Goal: Obtain resource: Download file/media

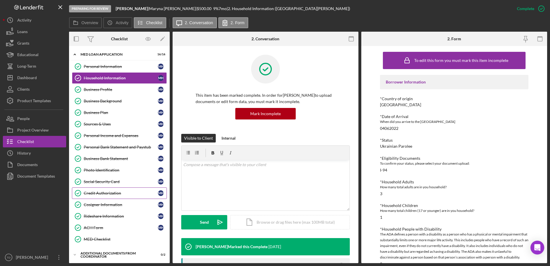
scroll to position [298, 0]
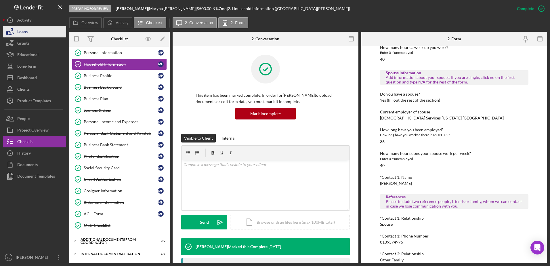
click at [17, 34] on icon "button" at bounding box center [10, 31] width 14 height 14
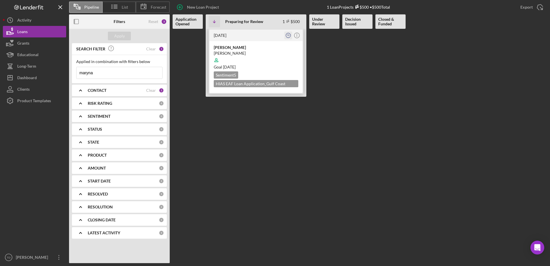
click at [288, 36] on text "TD" at bounding box center [288, 35] width 3 height 2
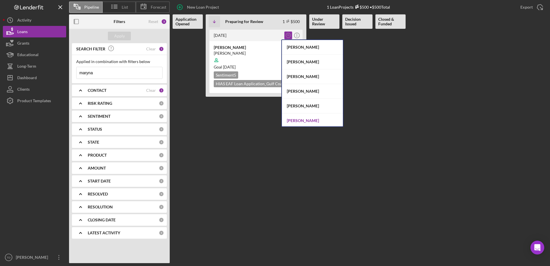
click at [314, 117] on div "Sandra Romero" at bounding box center [312, 120] width 61 height 15
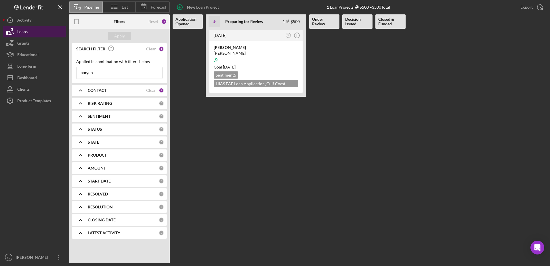
click at [25, 32] on div "Loans" at bounding box center [22, 32] width 10 height 13
click at [22, 17] on div "Activity" at bounding box center [24, 20] width 14 height 13
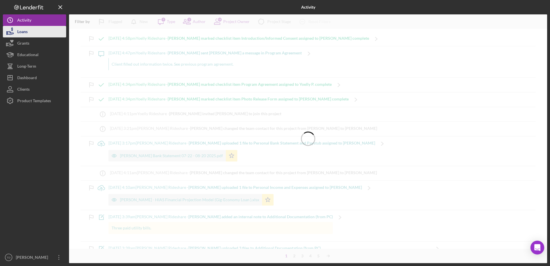
click at [22, 32] on div "Loans" at bounding box center [22, 32] width 10 height 13
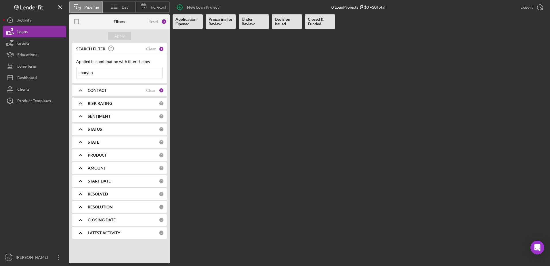
click at [246, 106] on Review at bounding box center [254, 146] width 30 height 234
click at [20, 37] on div "Loans" at bounding box center [22, 32] width 10 height 13
click at [20, 34] on div "Loans" at bounding box center [22, 32] width 10 height 13
click at [20, 41] on div "Grants" at bounding box center [23, 43] width 12 height 13
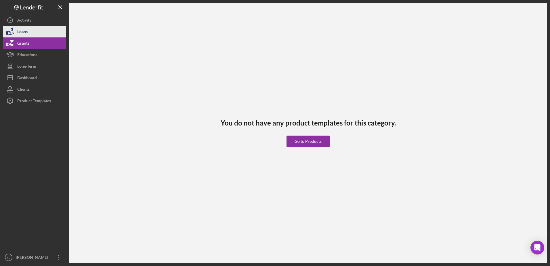
click at [21, 29] on div "Loans" at bounding box center [22, 32] width 10 height 13
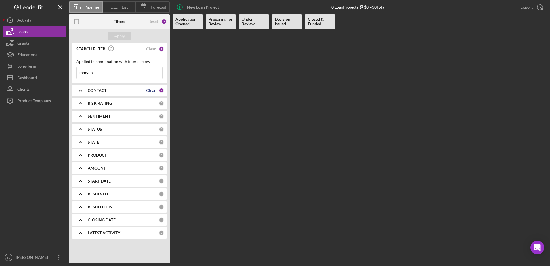
click at [151, 91] on div "Clear" at bounding box center [151, 90] width 10 height 5
click at [117, 35] on div "Apply" at bounding box center [119, 36] width 11 height 9
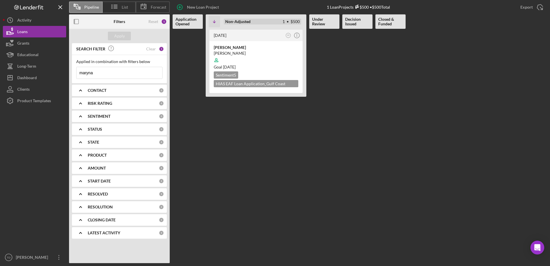
click at [248, 23] on b "Non-Adjusted" at bounding box center [237, 21] width 25 height 5
click at [334, 22] on b "Under Review" at bounding box center [324, 21] width 24 height 9
click at [38, 34] on button "Loans" at bounding box center [34, 31] width 63 height 11
click at [21, 18] on div "Activity" at bounding box center [24, 20] width 14 height 13
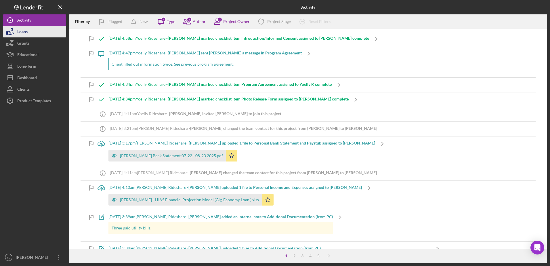
click at [22, 34] on div "Loans" at bounding box center [22, 32] width 10 height 13
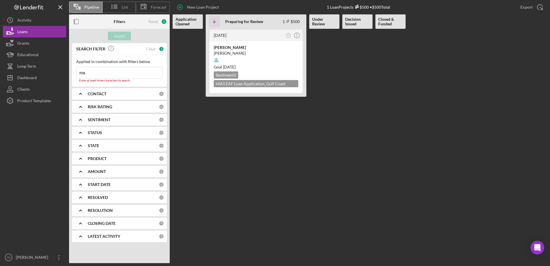
type input "m"
click at [93, 70] on input "m" at bounding box center [119, 72] width 86 height 11
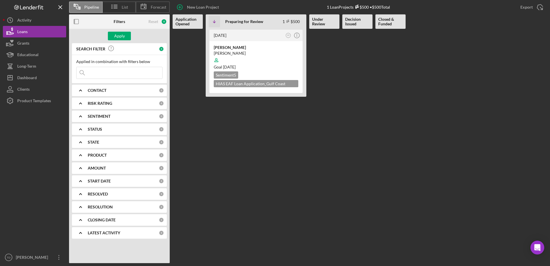
click at [112, 88] on div "CONTACT" at bounding box center [123, 90] width 71 height 5
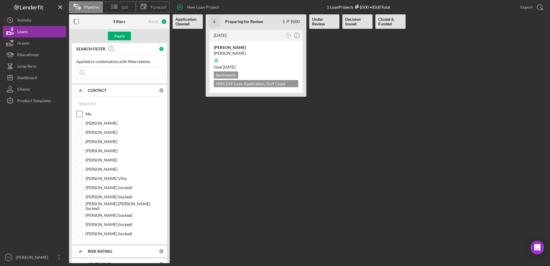
click at [80, 113] on input "Me" at bounding box center [79, 114] width 6 height 6
checkbox input "true"
click at [81, 178] on input "Brenda Montecinos Villa" at bounding box center [79, 178] width 6 height 6
checkbox input "true"
click at [129, 37] on button "Apply" at bounding box center [119, 36] width 23 height 9
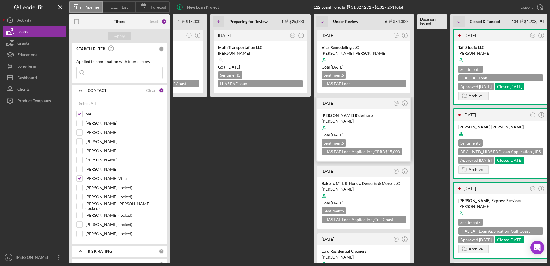
click at [334, 102] on time "2 weeks ago" at bounding box center [327, 103] width 13 height 5
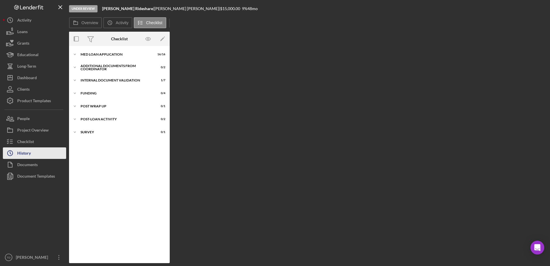
click at [30, 151] on div "History" at bounding box center [24, 153] width 14 height 13
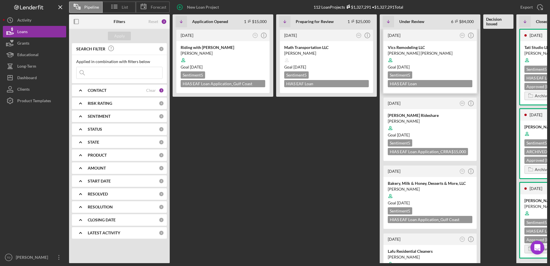
click at [401, 51] on div "Victor Castillo Gonzalez" at bounding box center [429, 53] width 85 height 6
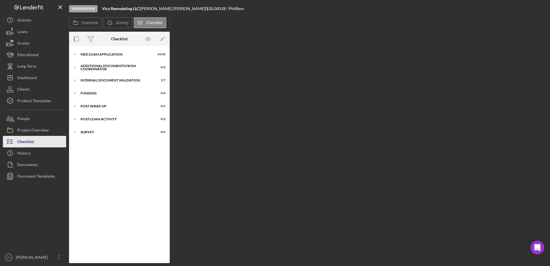
click at [25, 139] on div "Checklist" at bounding box center [25, 142] width 17 height 13
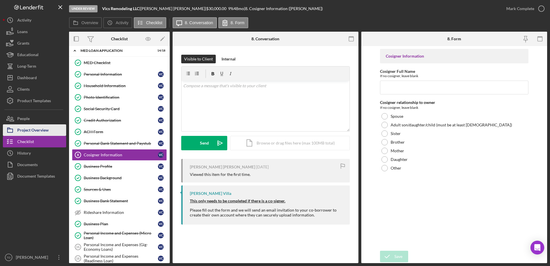
click at [26, 128] on div "Project Overview" at bounding box center [32, 130] width 31 height 13
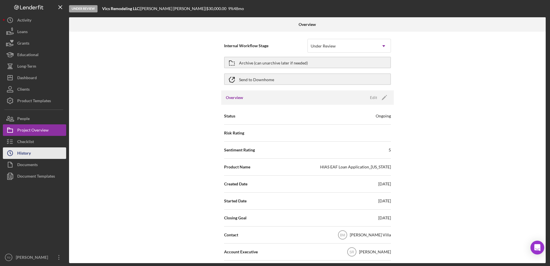
click at [28, 150] on div "History" at bounding box center [24, 153] width 14 height 13
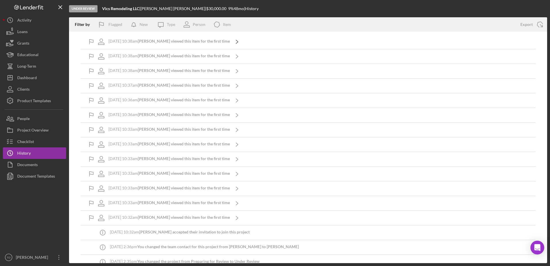
click at [235, 40] on icon "Icon/Navigate" at bounding box center [237, 41] width 14 height 14
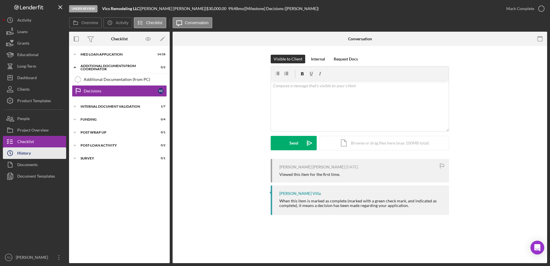
click at [32, 152] on button "Icon/History History" at bounding box center [34, 152] width 63 height 11
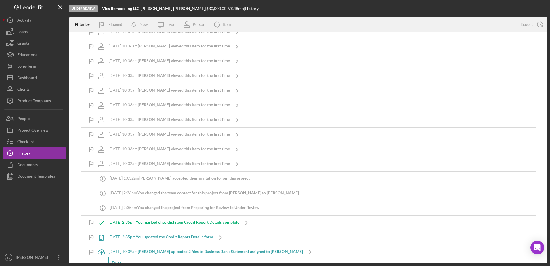
scroll to position [53, 0]
click at [42, 143] on button "Checklist" at bounding box center [34, 141] width 63 height 11
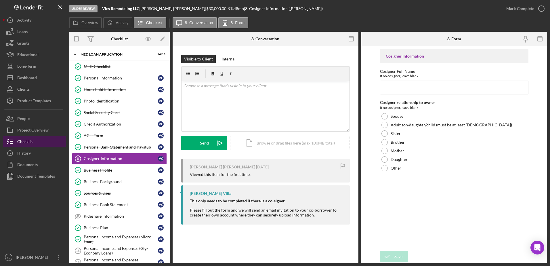
scroll to position [4, 0]
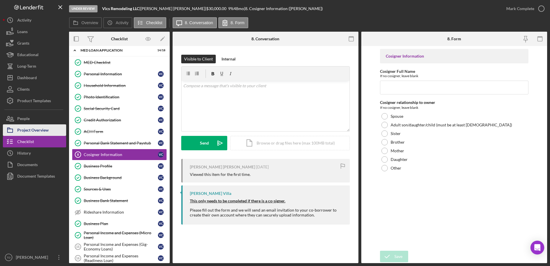
click at [39, 135] on div "Project Overview" at bounding box center [32, 130] width 31 height 13
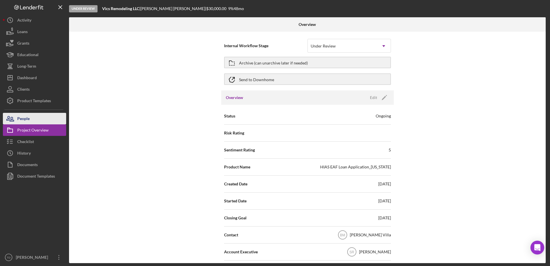
click at [30, 120] on button "People" at bounding box center [34, 118] width 63 height 11
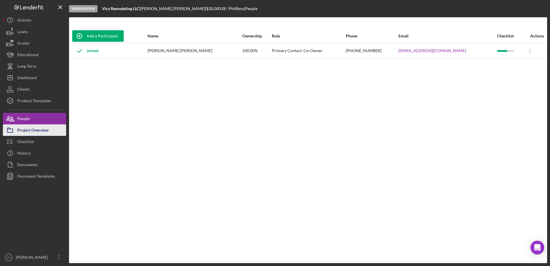
click at [26, 130] on div "Project Overview" at bounding box center [32, 130] width 31 height 13
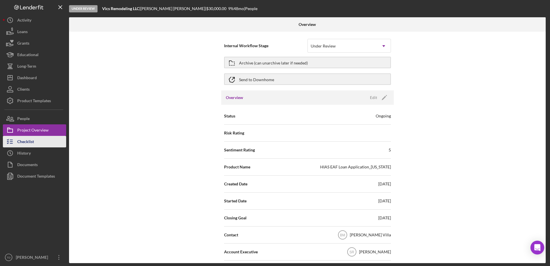
click at [27, 139] on div "Checklist" at bounding box center [25, 142] width 17 height 13
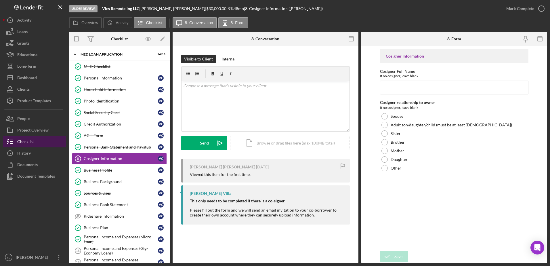
scroll to position [4, 0]
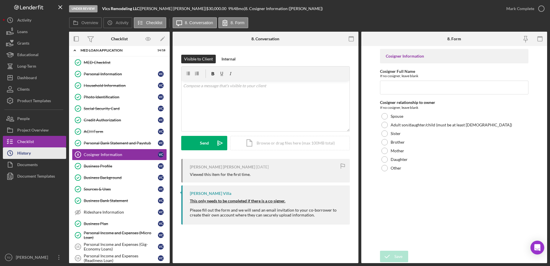
click at [28, 156] on div "History" at bounding box center [24, 153] width 14 height 13
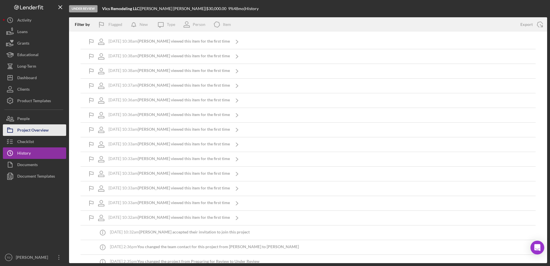
click at [29, 132] on div "Project Overview" at bounding box center [32, 130] width 31 height 13
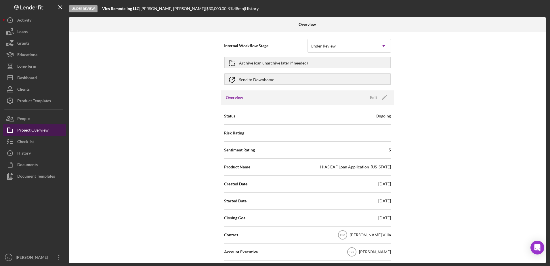
click at [26, 127] on div "Project Overview" at bounding box center [32, 130] width 31 height 13
click at [24, 122] on div "People" at bounding box center [23, 119] width 12 height 13
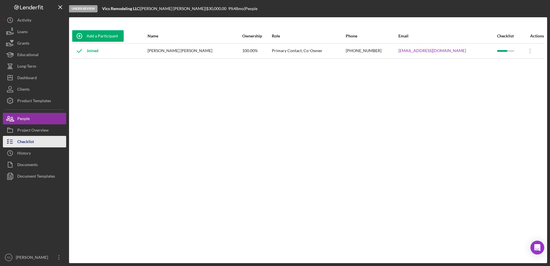
click at [28, 139] on div "Checklist" at bounding box center [25, 142] width 17 height 13
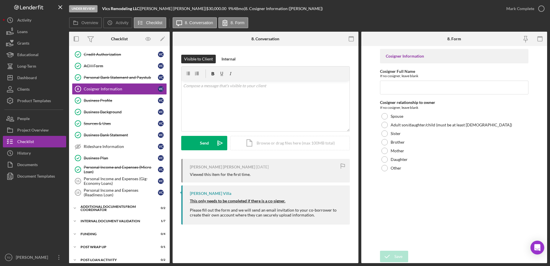
scroll to position [88, 0]
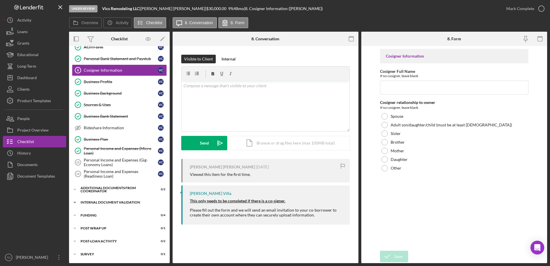
click at [123, 201] on div "Internal Document Validation" at bounding box center [121, 201] width 82 height 3
click at [116, 210] on link "Credit Report Details Credit Report Details" at bounding box center [119, 213] width 95 height 11
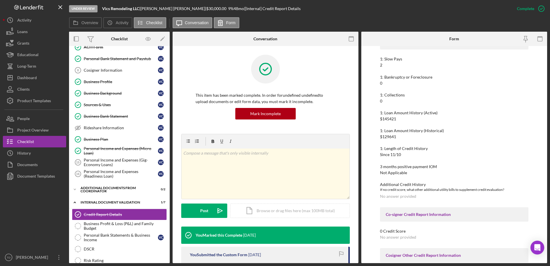
scroll to position [98, 0]
click at [33, 32] on button "Loans" at bounding box center [34, 31] width 63 height 11
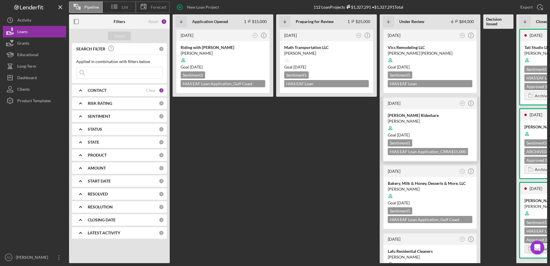
scroll to position [0, 0]
click at [416, 185] on div "Bakery, Milk & Honey, Desserts & More, LLC" at bounding box center [429, 183] width 85 height 6
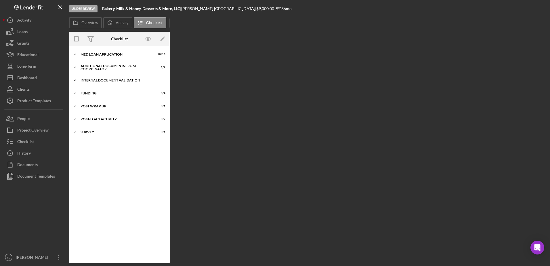
click at [110, 83] on div "Icon/Expander Internal Document Validation 0 / 7" at bounding box center [119, 79] width 101 height 11
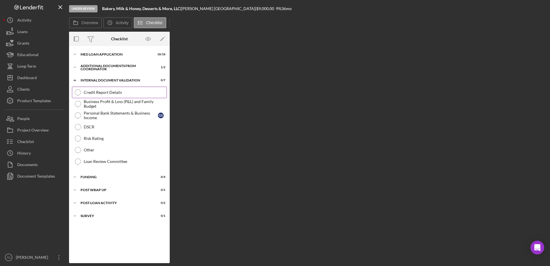
click at [103, 93] on div "Credit Report Details" at bounding box center [125, 92] width 83 height 5
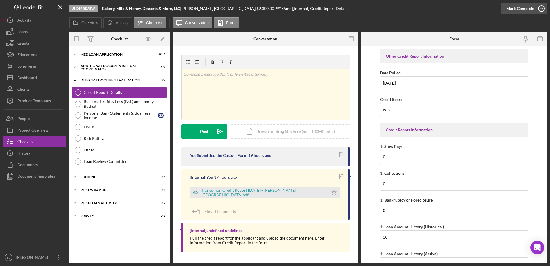
click at [544, 10] on icon "button" at bounding box center [541, 8] width 14 height 14
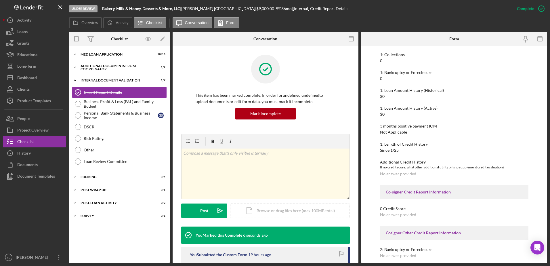
scroll to position [121, 0]
click at [130, 109] on link "Business Profit & Loss (P&L) and Family Budget Business Profit & Loss (P&L) and…" at bounding box center [119, 103] width 95 height 11
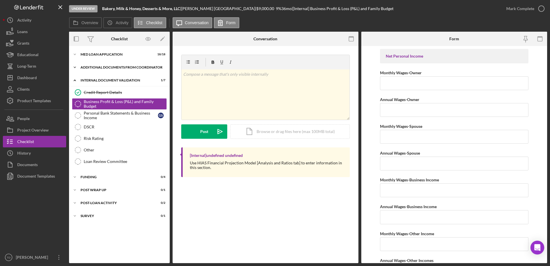
click at [120, 69] on div "Additional Documents from Coordinator" at bounding box center [121, 67] width 82 height 3
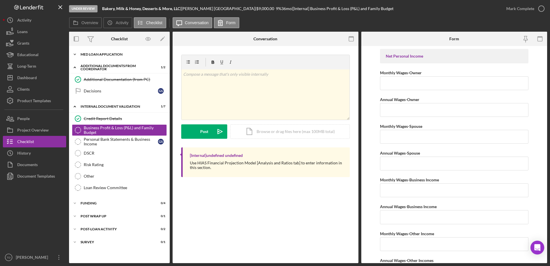
click at [107, 56] on div "MED Loan Application" at bounding box center [121, 54] width 82 height 3
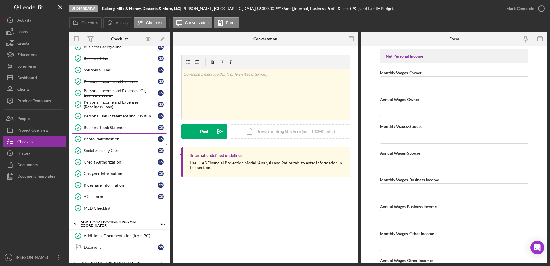
scroll to position [54, 0]
click at [109, 92] on div "Personal Income and Expenses (Gig-Economy Loans)" at bounding box center [121, 92] width 74 height 9
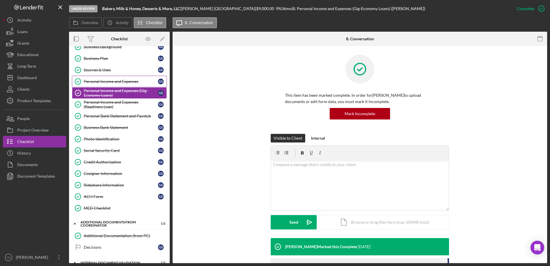
click at [109, 83] on div "Personal Income and Expenses" at bounding box center [121, 81] width 74 height 5
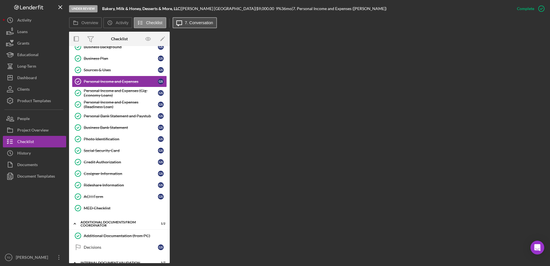
click at [194, 24] on label "7. Conversation" at bounding box center [199, 22] width 28 height 5
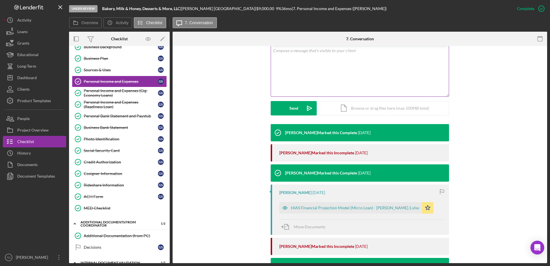
scroll to position [116, 0]
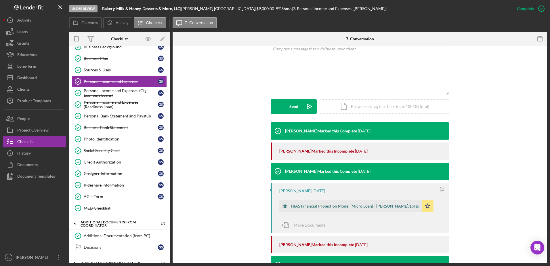
click at [322, 203] on div "HIAS Financial Projection Model (Micro Loan) - Gabriel Segovia_ver.1.xlsx" at bounding box center [350, 205] width 143 height 11
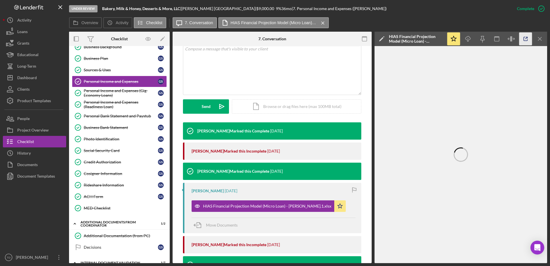
click at [522, 38] on icon "button" at bounding box center [525, 38] width 13 height 13
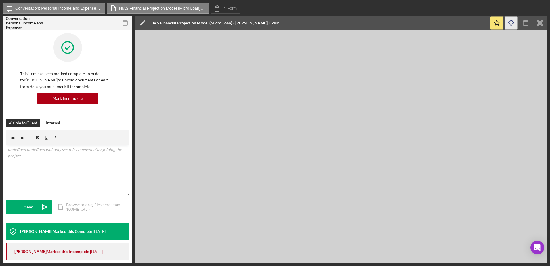
click at [512, 25] on icon "Icon/Download" at bounding box center [510, 23] width 13 height 13
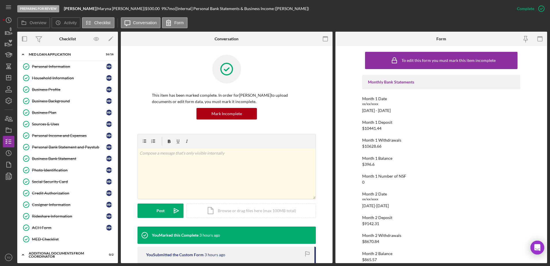
scroll to position [122, 0]
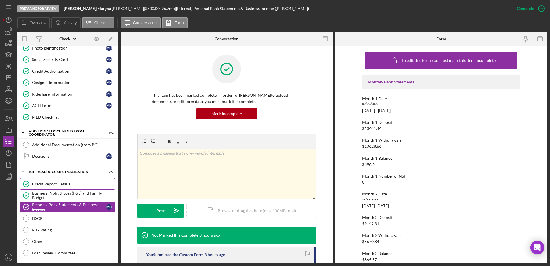
click at [69, 181] on div "Credit Report Details" at bounding box center [73, 183] width 83 height 5
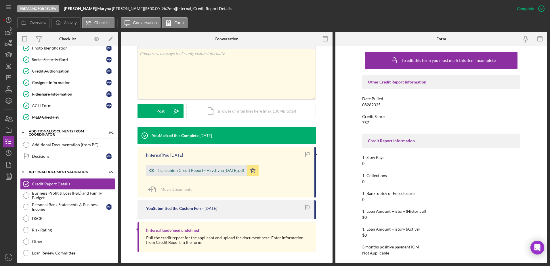
click at [225, 173] on div "Transunion Credit Report - Hryshyna 8.26.2025.pdf" at bounding box center [196, 169] width 101 height 11
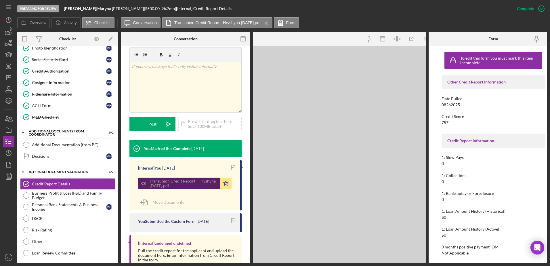
scroll to position [106, 0]
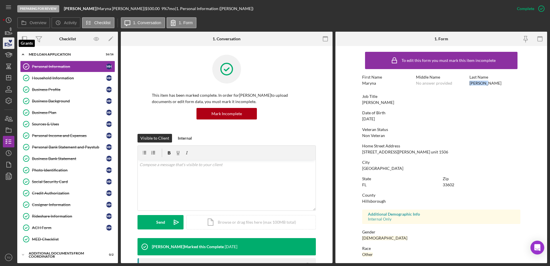
click at [8, 42] on icon "button" at bounding box center [8, 43] width 14 height 14
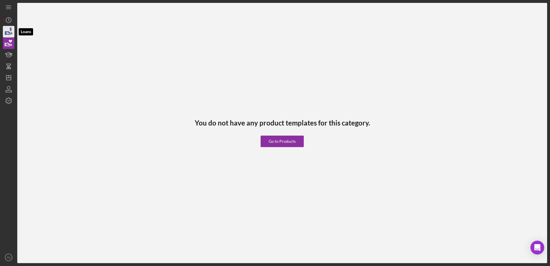
click at [7, 32] on icon "button" at bounding box center [8, 31] width 14 height 14
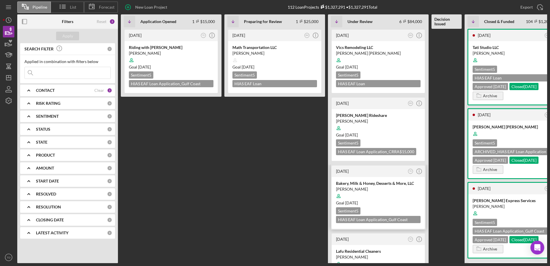
click at [375, 185] on div "Bakery, Milk & Honey, Desserts & More, LLC" at bounding box center [378, 183] width 85 height 6
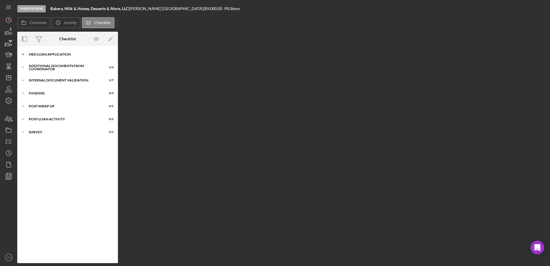
click at [57, 57] on div "Icon/Expander MED Loan Application 18 / 18" at bounding box center [67, 54] width 101 height 11
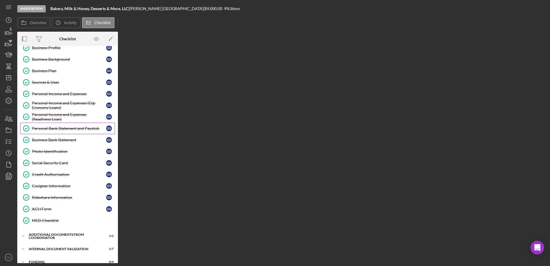
scroll to position [28, 0]
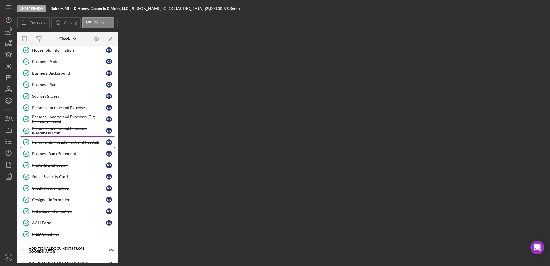
click at [60, 145] on link "Personal Bank Statement and Paystub Personal Bank Statement and Paystub G S" at bounding box center [67, 141] width 95 height 11
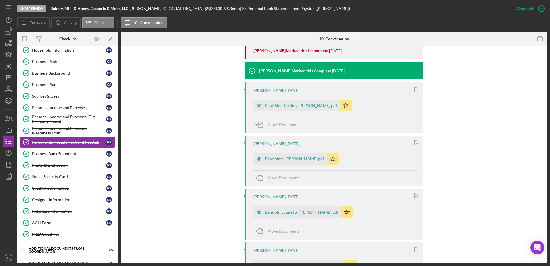
scroll to position [243, 0]
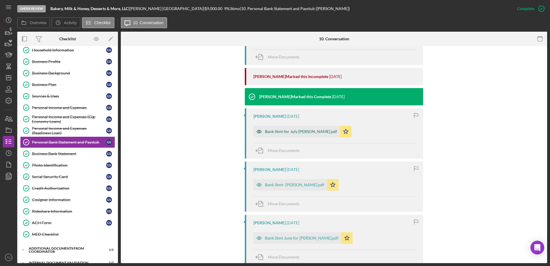
click at [299, 135] on div "Bank Stmt for July [PERSON_NAME].pdf" at bounding box center [296, 131] width 87 height 11
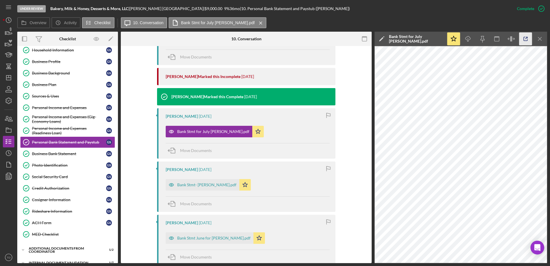
click at [527, 41] on icon "button" at bounding box center [525, 38] width 13 height 13
click at [226, 185] on div "Bank Stmt- [PERSON_NAME].pdf" at bounding box center [206, 184] width 59 height 5
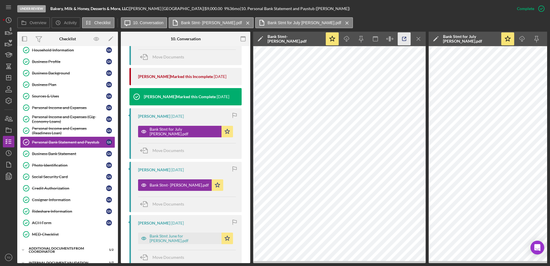
click at [407, 40] on icon "button" at bounding box center [404, 38] width 13 height 13
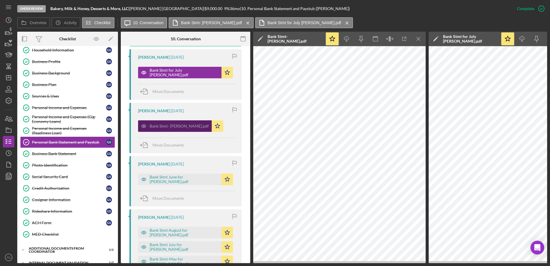
scroll to position [309, 0]
click at [178, 181] on div "Bank Stmt June for [PERSON_NAME].pdf" at bounding box center [183, 178] width 69 height 9
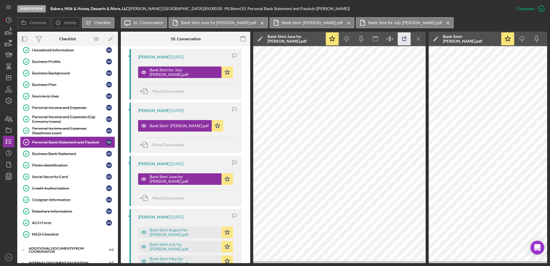
click at [403, 39] on icon "button" at bounding box center [404, 38] width 13 height 13
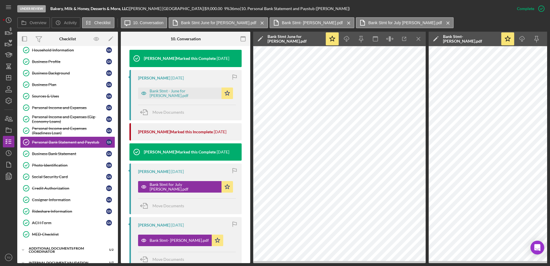
scroll to position [194, 0]
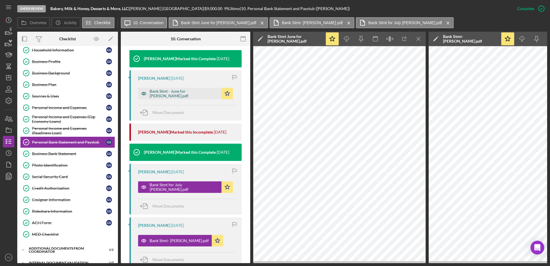
click at [197, 94] on div "Bank Stmt - June for [PERSON_NAME].pdf" at bounding box center [183, 93] width 69 height 9
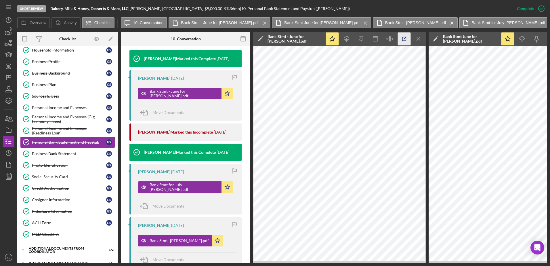
click at [402, 41] on icon "button" at bounding box center [404, 38] width 13 height 13
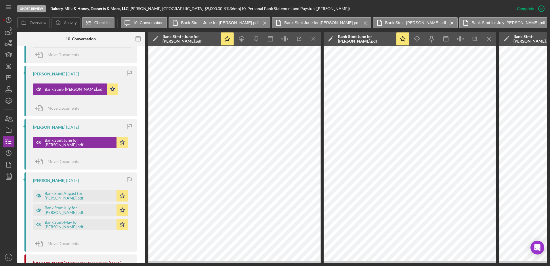
scroll to position [0, 116]
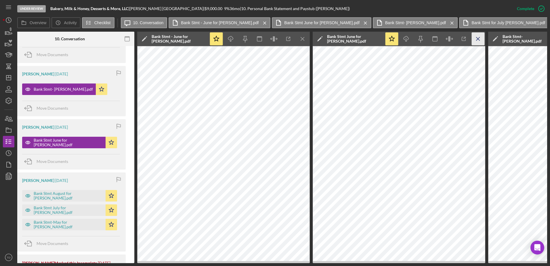
click at [304, 39] on line "button" at bounding box center [302, 38] width 3 height 3
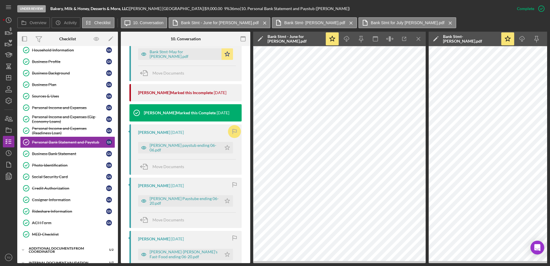
scroll to position [515, 0]
click at [196, 201] on div "[PERSON_NAME] Paystube ending 06-20.pdf" at bounding box center [183, 200] width 69 height 9
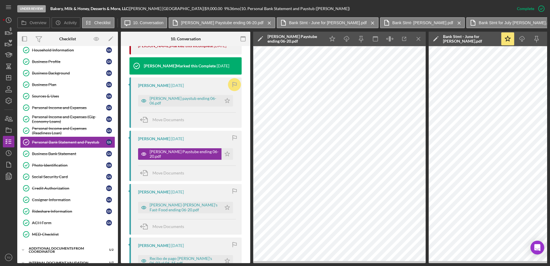
scroll to position [563, 0]
click at [196, 210] on div "[PERSON_NAME]-[PERSON_NAME]'s Fast-Food ending 06-20.pdf" at bounding box center [183, 206] width 69 height 9
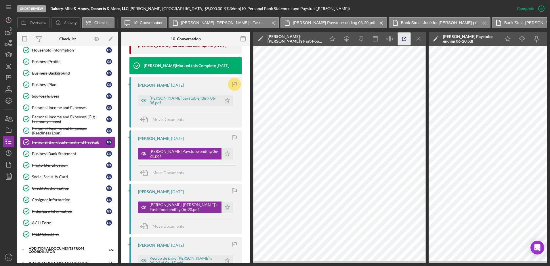
click at [405, 40] on icon "button" at bounding box center [404, 38] width 13 height 13
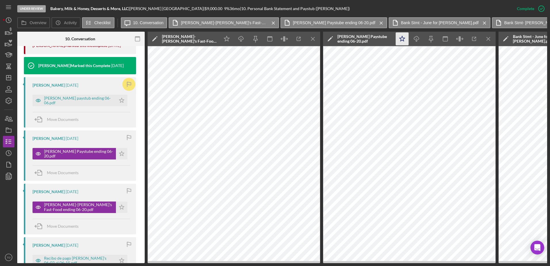
scroll to position [0, 107]
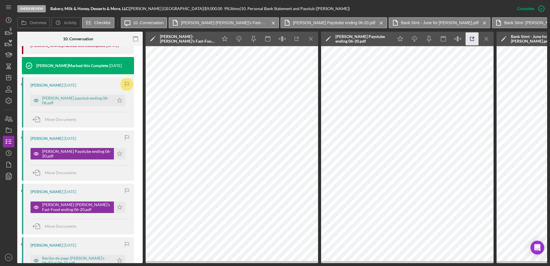
click at [472, 42] on icon "button" at bounding box center [471, 38] width 13 height 13
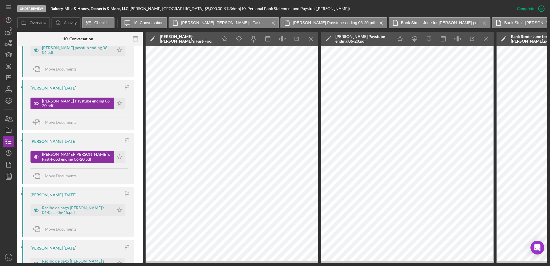
scroll to position [613, 0]
click at [94, 213] on div "Recibo de pago [PERSON_NAME]'s 06-02 al 06-15.pdf" at bounding box center [76, 209] width 69 height 9
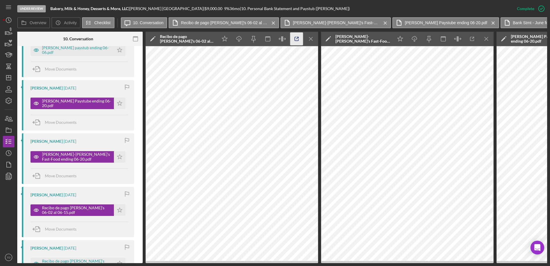
click at [297, 40] on icon "button" at bounding box center [296, 38] width 13 height 13
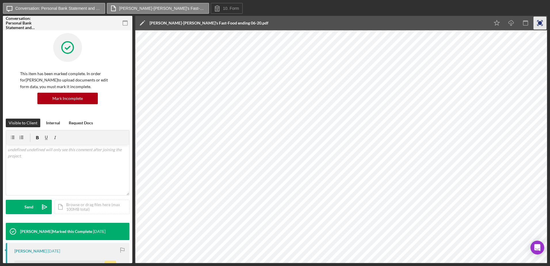
click at [538, 24] on rect "button" at bounding box center [540, 23] width 4 height 4
